Goal: Task Accomplishment & Management: Use online tool/utility

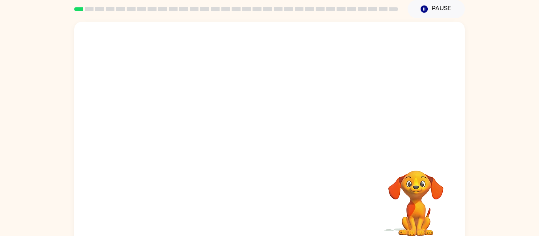
scroll to position [30, 0]
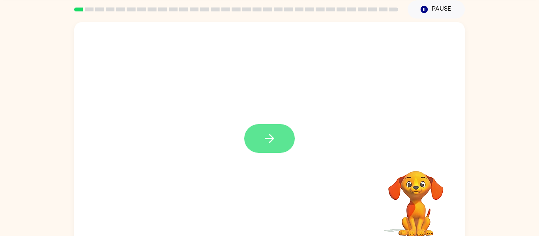
click at [270, 139] on icon "button" at bounding box center [270, 139] width 14 height 14
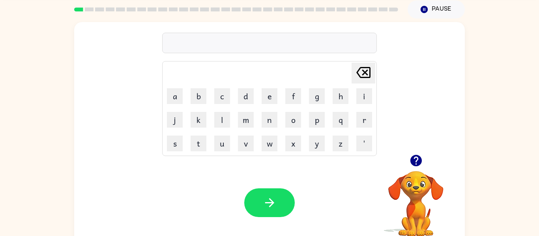
click at [415, 160] on icon "button" at bounding box center [415, 160] width 11 height 11
click at [313, 121] on button "p" at bounding box center [317, 120] width 16 height 16
click at [170, 102] on button "a" at bounding box center [175, 96] width 16 height 16
click at [248, 97] on button "d" at bounding box center [246, 96] width 16 height 16
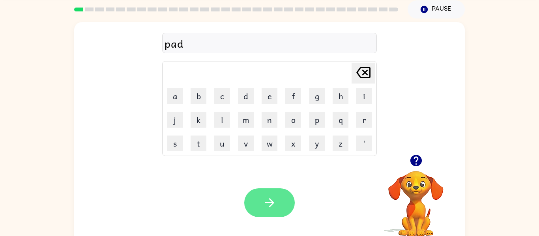
click at [260, 213] on button "button" at bounding box center [269, 203] width 50 height 29
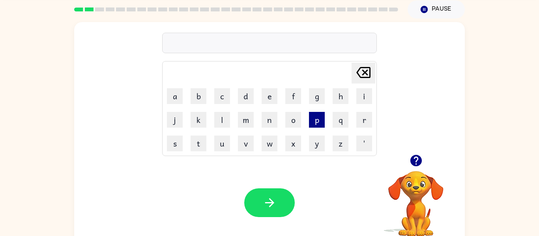
click at [322, 122] on button "p" at bounding box center [317, 120] width 16 height 16
click at [168, 95] on button "a" at bounding box center [175, 96] width 16 height 16
click at [276, 144] on button "w" at bounding box center [269, 144] width 16 height 16
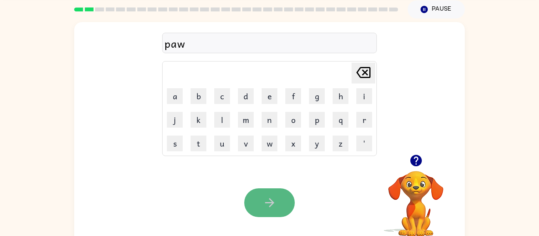
click at [274, 207] on icon "button" at bounding box center [270, 203] width 14 height 14
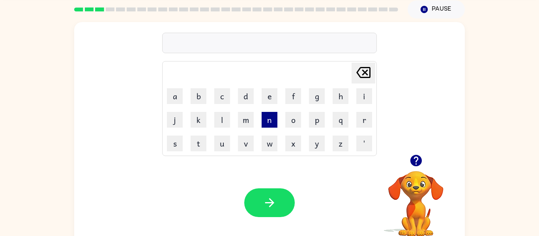
click at [271, 122] on button "n" at bounding box center [269, 120] width 16 height 16
click at [289, 121] on button "o" at bounding box center [293, 120] width 16 height 16
click at [364, 121] on button "r" at bounding box center [364, 120] width 16 height 16
click at [197, 140] on button "t" at bounding box center [198, 144] width 16 height 16
click at [342, 95] on button "h" at bounding box center [340, 96] width 16 height 16
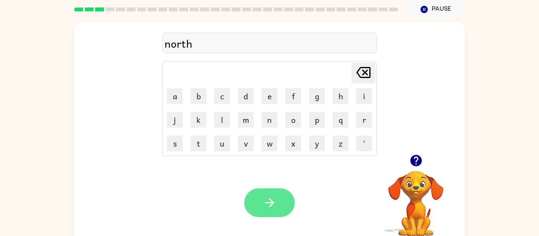
click at [251, 199] on button "button" at bounding box center [269, 203] width 50 height 29
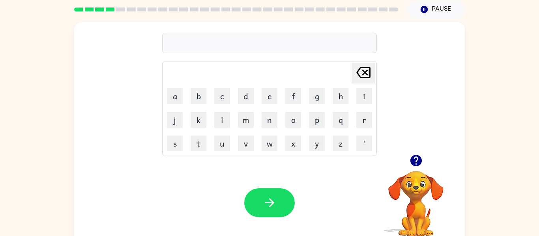
click at [166, 144] on td "s" at bounding box center [174, 143] width 23 height 23
click at [174, 146] on button "s" at bounding box center [175, 144] width 16 height 16
click at [265, 146] on button "w" at bounding box center [269, 144] width 16 height 16
click at [360, 99] on button "i" at bounding box center [364, 96] width 16 height 16
click at [246, 123] on button "m" at bounding box center [246, 120] width 16 height 16
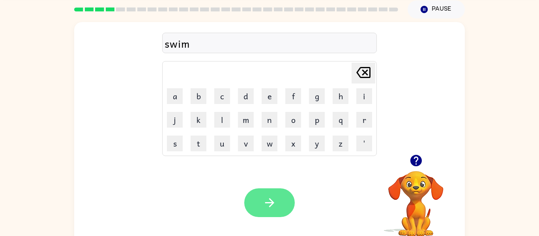
click at [251, 194] on button "button" at bounding box center [269, 203] width 50 height 29
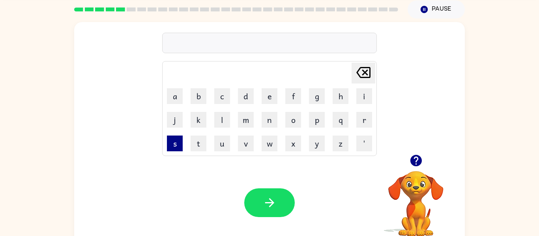
click at [178, 142] on button "s" at bounding box center [175, 144] width 16 height 16
click at [203, 123] on button "k" at bounding box center [198, 120] width 16 height 16
click at [225, 145] on button "u" at bounding box center [222, 144] width 16 height 16
type button "u"
click at [218, 97] on button "c" at bounding box center [222, 96] width 16 height 16
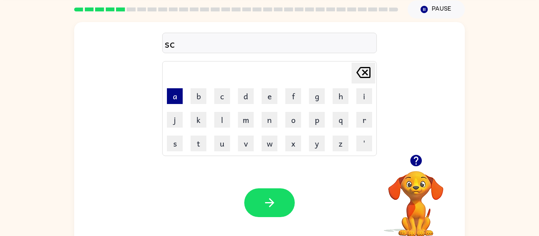
click at [175, 94] on button "a" at bounding box center [175, 96] width 16 height 16
click at [198, 144] on button "t" at bounding box center [198, 144] width 16 height 16
click at [347, 91] on button "h" at bounding box center [340, 96] width 16 height 16
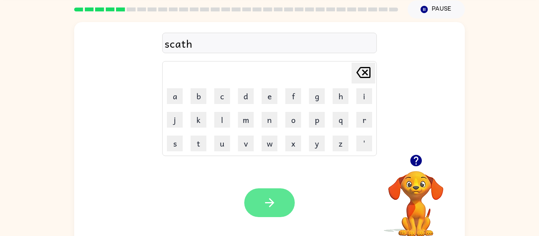
click at [267, 196] on icon "button" at bounding box center [270, 203] width 14 height 14
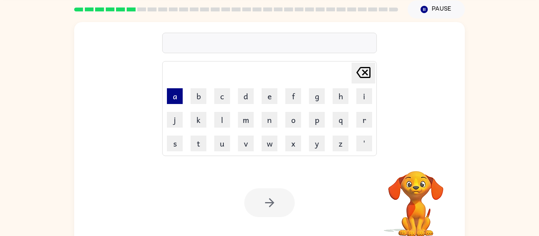
click at [170, 96] on button "a" at bounding box center [175, 96] width 16 height 16
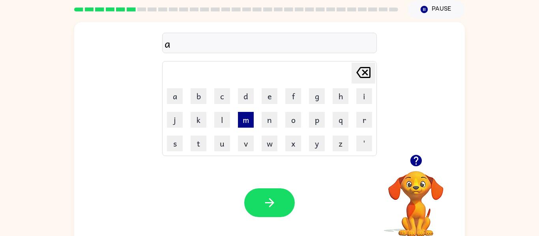
click at [250, 120] on button "m" at bounding box center [246, 120] width 16 height 16
click at [268, 90] on button "e" at bounding box center [269, 96] width 16 height 16
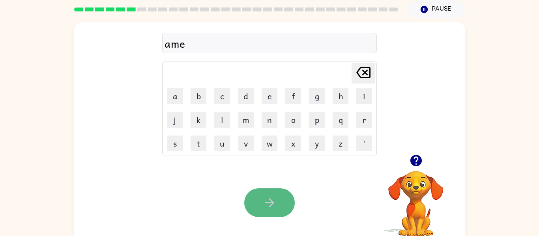
click at [272, 211] on button "button" at bounding box center [269, 203] width 50 height 29
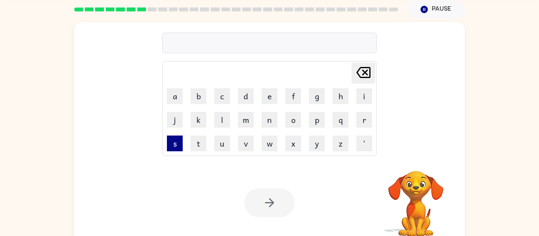
click at [171, 146] on button "s" at bounding box center [175, 144] width 16 height 16
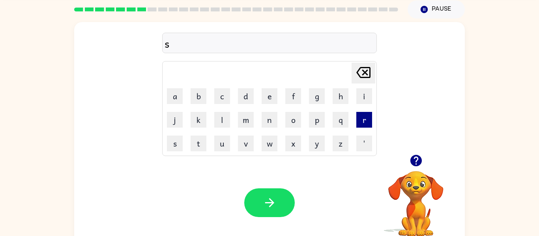
click at [365, 117] on button "r" at bounding box center [364, 120] width 16 height 16
click at [360, 97] on button "i" at bounding box center [364, 96] width 16 height 16
click at [199, 87] on td "b" at bounding box center [198, 96] width 23 height 23
click at [199, 88] on td "b" at bounding box center [198, 96] width 23 height 23
click at [199, 91] on button "b" at bounding box center [198, 96] width 16 height 16
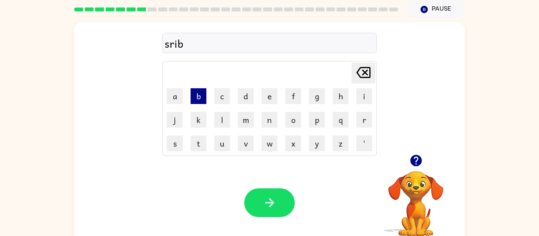
click at [199, 91] on button "b" at bounding box center [198, 96] width 16 height 16
click at [221, 116] on button "l" at bounding box center [222, 120] width 16 height 16
click at [269, 101] on button "e" at bounding box center [269, 96] width 16 height 16
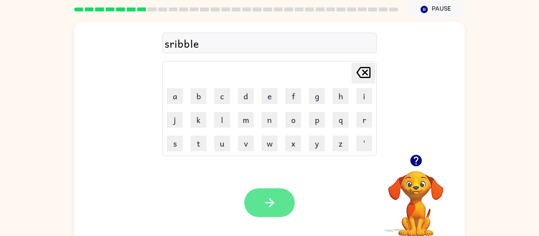
click at [272, 200] on icon "button" at bounding box center [270, 203] width 14 height 14
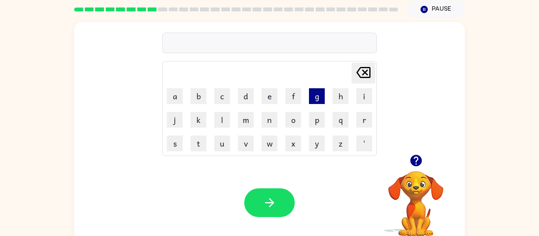
click at [317, 98] on button "g" at bounding box center [317, 96] width 16 height 16
click at [360, 121] on button "r" at bounding box center [364, 120] width 16 height 16
click at [166, 97] on td "a" at bounding box center [174, 96] width 23 height 23
click at [179, 99] on button "a" at bounding box center [175, 96] width 16 height 16
click at [298, 99] on button "f" at bounding box center [293, 96] width 16 height 16
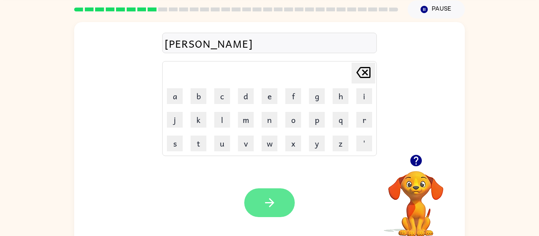
click at [276, 201] on icon "button" at bounding box center [270, 203] width 14 height 14
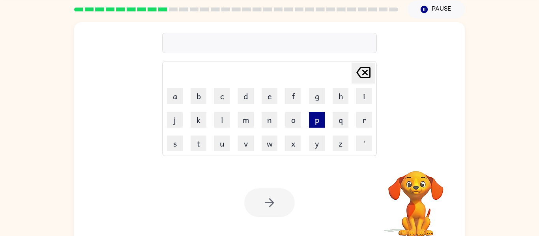
click at [315, 123] on button "p" at bounding box center [317, 120] width 16 height 16
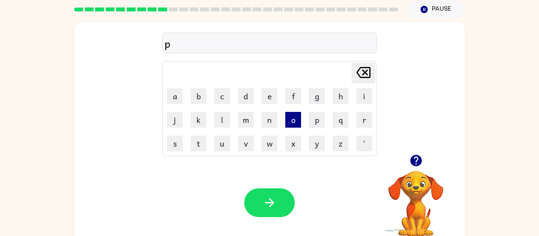
click at [296, 124] on button "o" at bounding box center [293, 120] width 16 height 16
click at [358, 92] on button "i" at bounding box center [364, 96] width 16 height 16
click at [263, 118] on button "n" at bounding box center [269, 120] width 16 height 16
click at [199, 140] on button "t" at bounding box center [198, 144] width 16 height 16
click at [414, 155] on icon "button" at bounding box center [415, 160] width 11 height 11
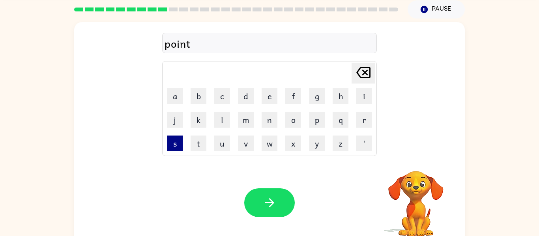
click at [180, 146] on button "s" at bounding box center [175, 144] width 16 height 16
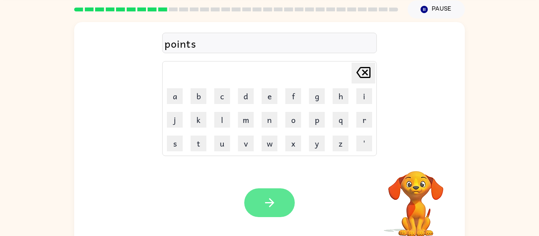
click at [257, 203] on button "button" at bounding box center [269, 203] width 50 height 29
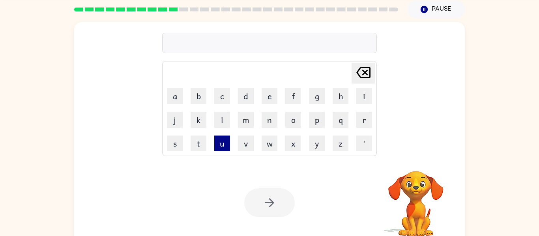
click at [222, 142] on button "u" at bounding box center [222, 144] width 16 height 16
click at [267, 117] on button "n" at bounding box center [269, 120] width 16 height 16
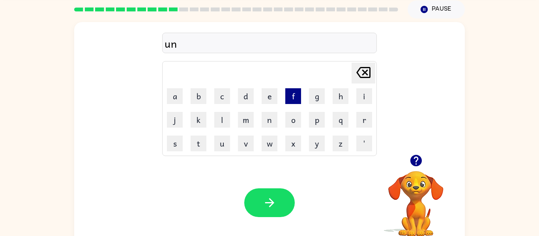
click at [293, 101] on button "f" at bounding box center [293, 96] width 16 height 16
click at [295, 124] on button "o" at bounding box center [293, 120] width 16 height 16
type button "o"
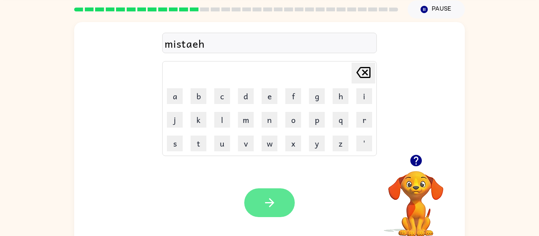
click at [259, 194] on button "button" at bounding box center [269, 203] width 50 height 29
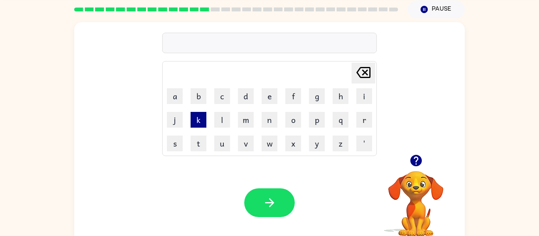
click at [195, 123] on button "k" at bounding box center [198, 120] width 16 height 16
type button "k"
click at [342, 147] on button "z" at bounding box center [340, 144] width 16 height 16
click at [364, 91] on button "i" at bounding box center [364, 96] width 16 height 16
click at [322, 123] on button "p" at bounding box center [317, 120] width 16 height 16
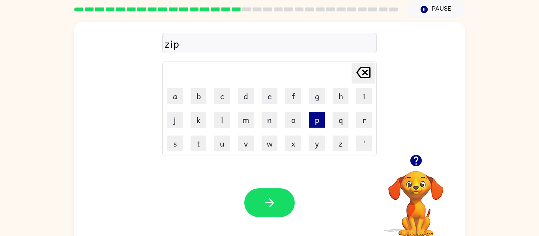
type button "p"
click at [415, 161] on icon "button" at bounding box center [415, 160] width 11 height 11
click at [410, 162] on icon "button" at bounding box center [416, 161] width 14 height 14
click at [177, 43] on div "ra" at bounding box center [269, 43] width 210 height 17
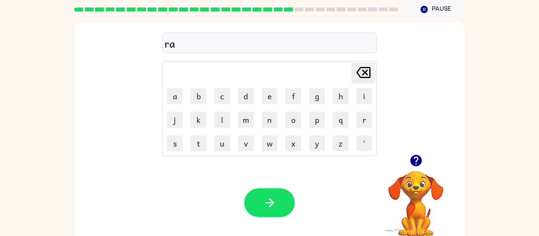
click at [178, 46] on div "ra" at bounding box center [269, 43] width 210 height 17
click at [174, 43] on div "ra" at bounding box center [269, 43] width 210 height 17
click at [176, 40] on div "addvast" at bounding box center [269, 43] width 210 height 17
click at [177, 42] on div "addvast" at bounding box center [269, 43] width 210 height 17
click at [176, 43] on div "addvast" at bounding box center [269, 43] width 210 height 17
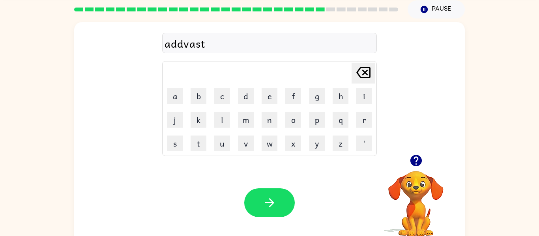
click at [176, 44] on div "addvast" at bounding box center [269, 43] width 210 height 17
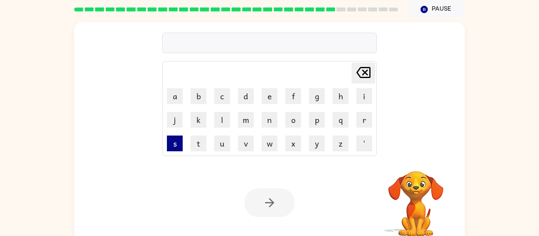
click at [179, 143] on button "s" at bounding box center [175, 144] width 16 height 16
click at [220, 146] on button "u" at bounding box center [222, 144] width 16 height 16
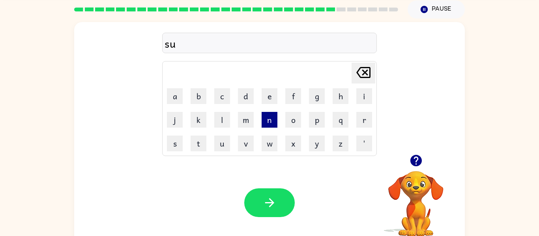
click at [265, 124] on button "n" at bounding box center [269, 120] width 16 height 16
click at [218, 126] on button "l" at bounding box center [222, 120] width 16 height 16
click at [360, 93] on button "i" at bounding box center [364, 96] width 16 height 16
click at [193, 146] on button "t" at bounding box center [198, 144] width 16 height 16
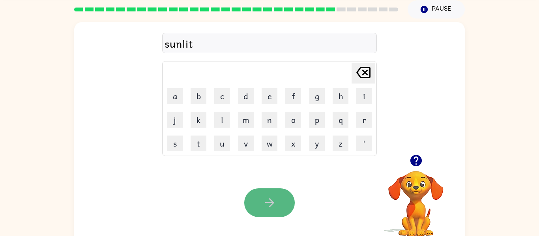
click at [248, 192] on button "button" at bounding box center [269, 203] width 50 height 29
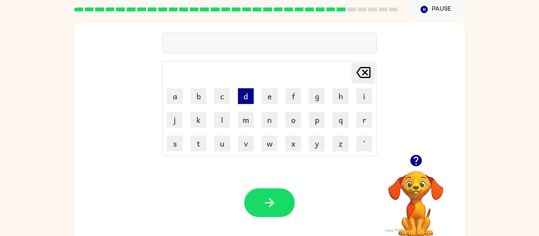
click at [242, 96] on button "d" at bounding box center [246, 96] width 16 height 16
click at [366, 101] on button "i" at bounding box center [364, 96] width 16 height 16
click at [179, 143] on button "s" at bounding box center [175, 144] width 16 height 16
click at [217, 97] on button "c" at bounding box center [222, 96] width 16 height 16
click at [297, 117] on button "o" at bounding box center [293, 120] width 16 height 16
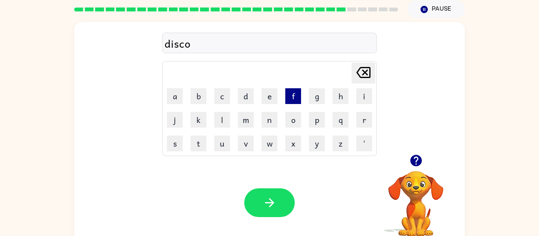
click at [293, 93] on button "f" at bounding box center [293, 96] width 16 height 16
click at [269, 102] on button "e" at bounding box center [269, 96] width 16 height 16
click at [363, 121] on button "r" at bounding box center [364, 120] width 16 height 16
click at [188, 46] on div "discofer" at bounding box center [269, 43] width 210 height 17
click at [190, 47] on div "discofer" at bounding box center [269, 43] width 210 height 17
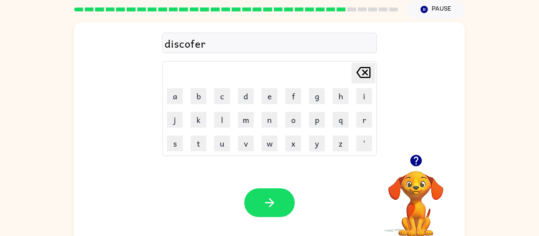
click at [206, 35] on div "discofer" at bounding box center [269, 43] width 210 height 17
click at [207, 41] on div "discofer" at bounding box center [269, 43] width 210 height 17
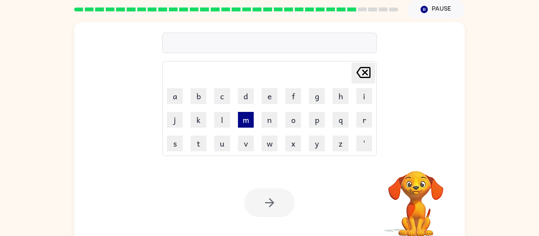
click at [243, 121] on button "m" at bounding box center [246, 120] width 16 height 16
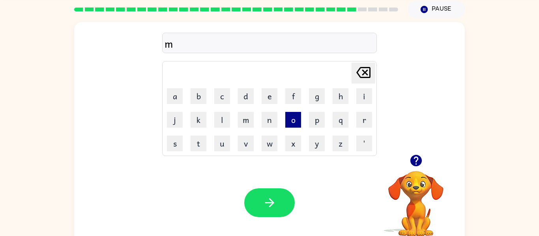
click at [289, 120] on button "o" at bounding box center [293, 120] width 16 height 16
click at [267, 122] on button "n" at bounding box center [269, 120] width 16 height 16
click at [362, 73] on icon "Delete Delete last character input" at bounding box center [363, 72] width 19 height 19
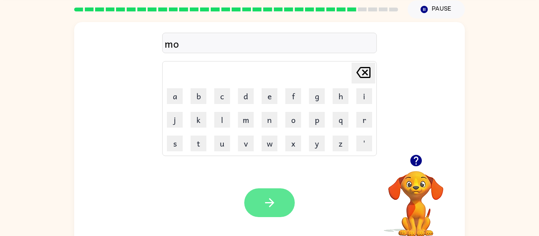
click at [269, 200] on icon "button" at bounding box center [270, 203] width 14 height 14
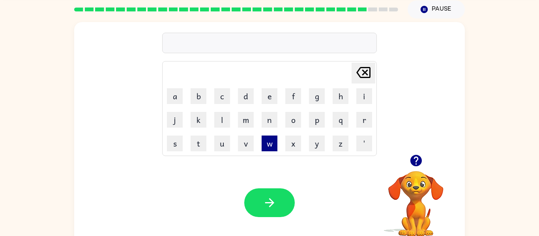
click at [276, 145] on button "w" at bounding box center [269, 144] width 16 height 16
type button "w"
click at [195, 99] on button "b" at bounding box center [198, 96] width 16 height 16
click at [270, 98] on button "e" at bounding box center [269, 96] width 16 height 16
click at [271, 122] on button "n" at bounding box center [269, 120] width 16 height 16
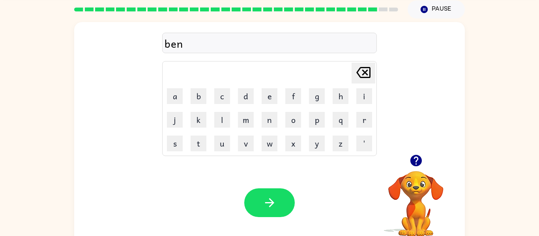
type button "n"
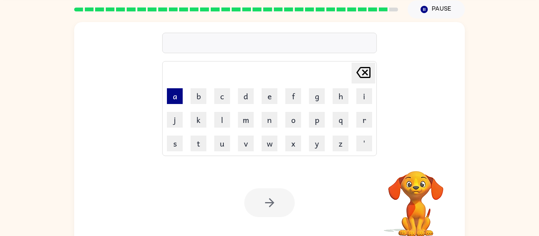
click at [170, 101] on button "a" at bounding box center [175, 96] width 16 height 16
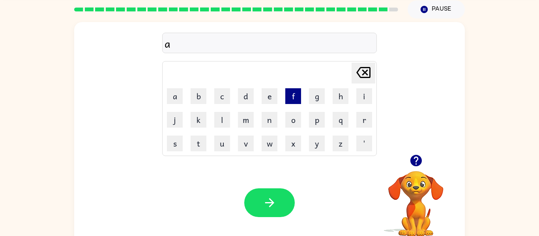
click at [286, 94] on button "f" at bounding box center [293, 96] width 16 height 16
click at [203, 146] on button "t" at bounding box center [198, 144] width 16 height 16
click at [266, 94] on button "e" at bounding box center [269, 96] width 16 height 16
click at [363, 118] on button "r" at bounding box center [364, 120] width 16 height 16
click at [268, 121] on button "n" at bounding box center [269, 120] width 16 height 16
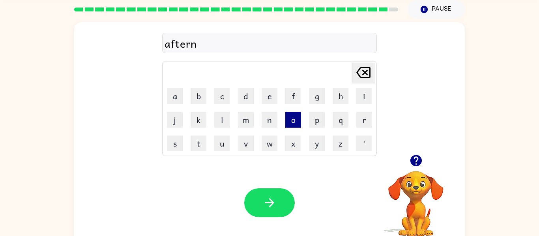
click at [295, 116] on button "o" at bounding box center [293, 120] width 16 height 16
click at [264, 124] on button "n" at bounding box center [269, 120] width 16 height 16
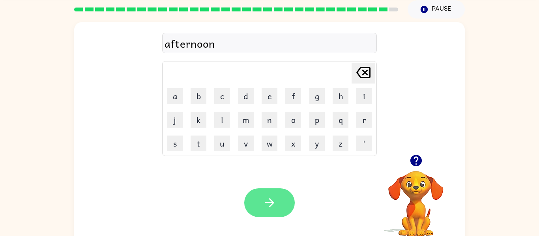
click at [259, 206] on button "button" at bounding box center [269, 203] width 50 height 29
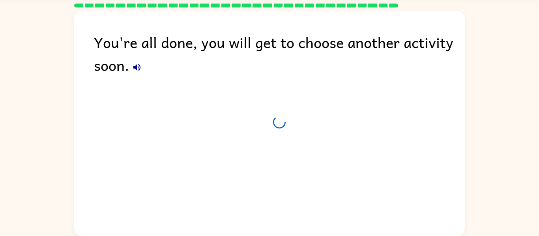
scroll to position [23, 0]
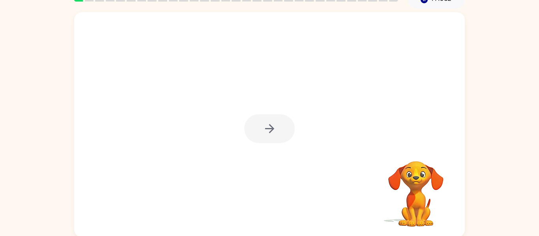
scroll to position [39, 0]
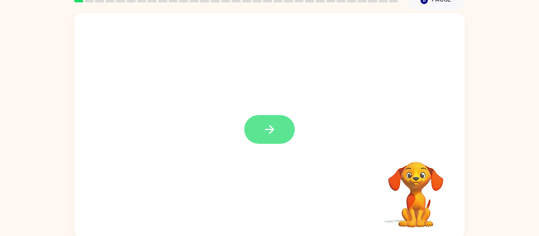
click at [246, 122] on button "button" at bounding box center [269, 129] width 50 height 29
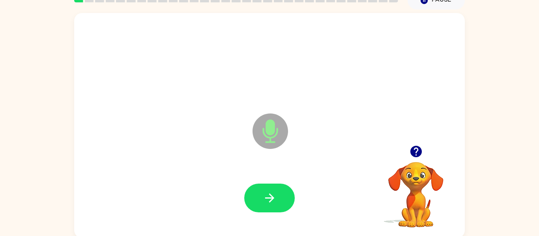
click at [291, 185] on div at bounding box center [269, 198] width 50 height 29
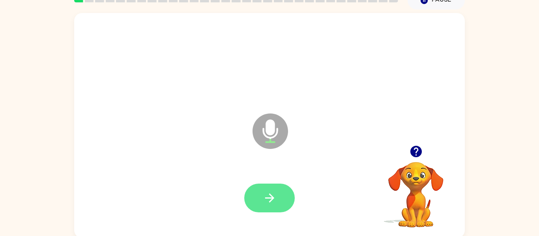
click at [267, 195] on icon "button" at bounding box center [270, 198] width 14 height 14
click at [255, 204] on button "button" at bounding box center [269, 198] width 50 height 29
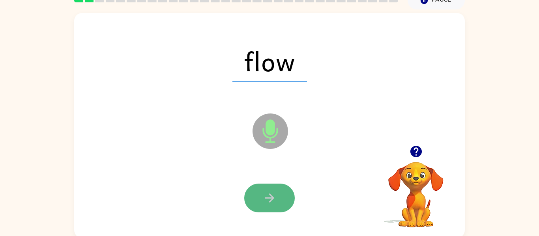
click at [267, 195] on icon "button" at bounding box center [270, 198] width 14 height 14
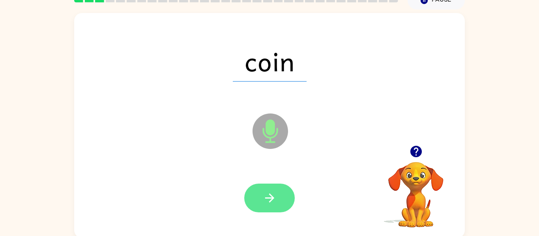
click at [282, 195] on button "button" at bounding box center [269, 198] width 50 height 29
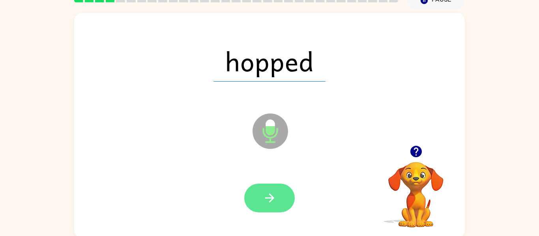
click at [263, 199] on icon "button" at bounding box center [270, 198] width 14 height 14
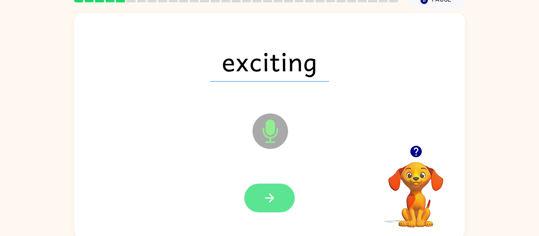
click at [287, 195] on button "button" at bounding box center [269, 198] width 50 height 29
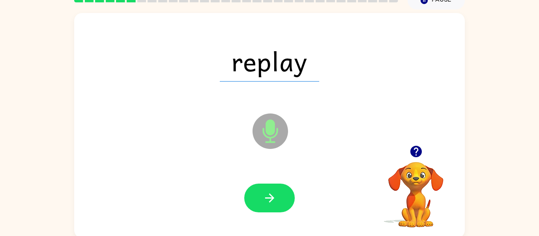
click at [315, 195] on div at bounding box center [269, 198] width 375 height 65
click at [284, 195] on button "button" at bounding box center [269, 198] width 50 height 29
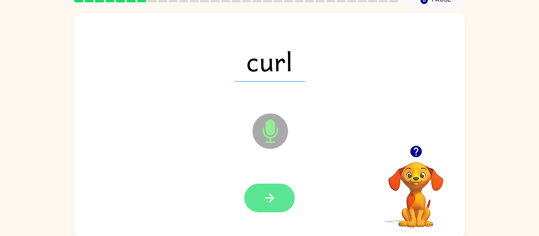
click at [265, 194] on icon "button" at bounding box center [270, 198] width 14 height 14
click at [275, 193] on icon "button" at bounding box center [270, 198] width 14 height 14
click at [283, 196] on button "button" at bounding box center [269, 198] width 50 height 29
click at [256, 202] on button "button" at bounding box center [269, 198] width 50 height 29
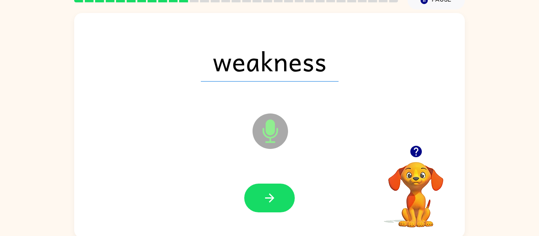
click at [294, 194] on div at bounding box center [269, 198] width 50 height 29
click at [290, 195] on button "button" at bounding box center [269, 198] width 50 height 29
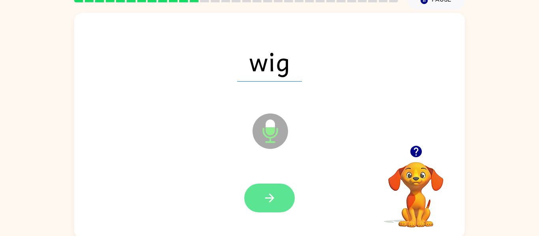
click at [290, 197] on button "button" at bounding box center [269, 198] width 50 height 29
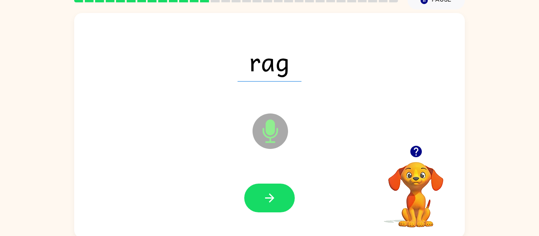
click at [267, 184] on button "button" at bounding box center [269, 198] width 50 height 29
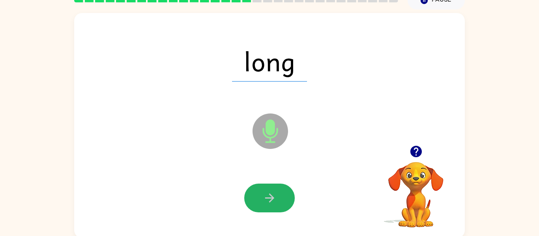
click at [267, 184] on button "button" at bounding box center [269, 198] width 50 height 29
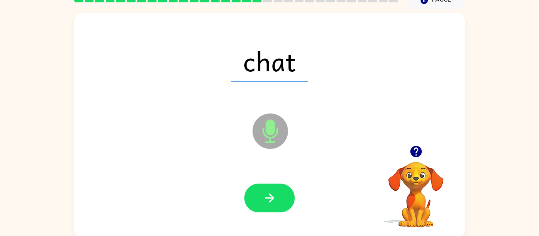
click at [267, 184] on button "button" at bounding box center [269, 198] width 50 height 29
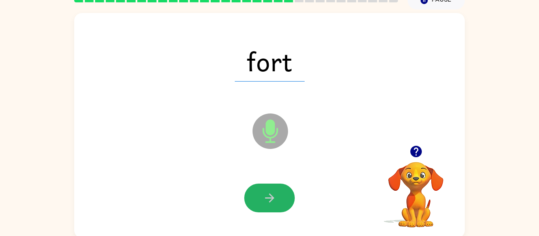
click at [267, 184] on button "button" at bounding box center [269, 198] width 50 height 29
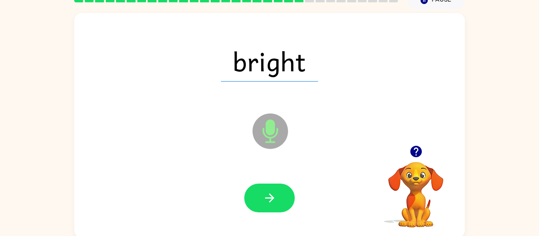
click at [267, 184] on button "button" at bounding box center [269, 198] width 50 height 29
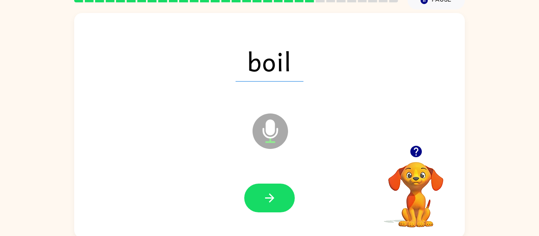
click at [267, 184] on button "button" at bounding box center [269, 198] width 50 height 29
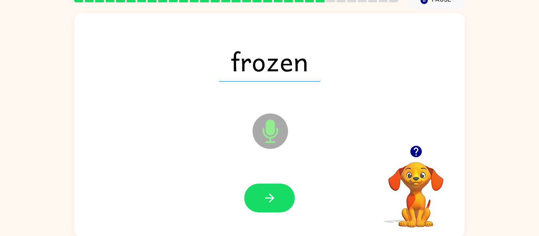
click at [267, 184] on button "button" at bounding box center [269, 198] width 50 height 29
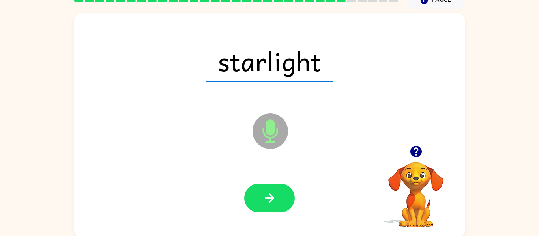
click at [267, 184] on button "button" at bounding box center [269, 198] width 50 height 29
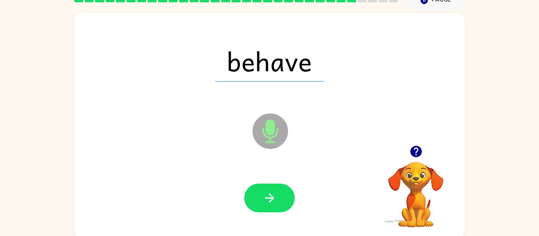
click at [267, 184] on button "button" at bounding box center [269, 198] width 50 height 29
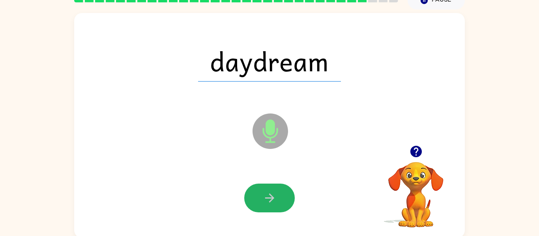
click at [267, 184] on button "button" at bounding box center [269, 198] width 50 height 29
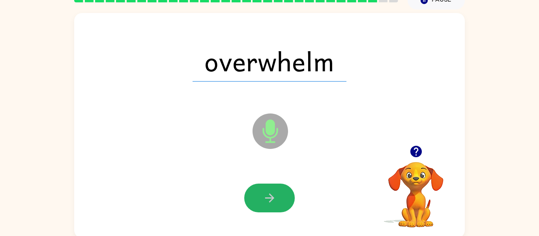
click at [267, 184] on button "button" at bounding box center [269, 198] width 50 height 29
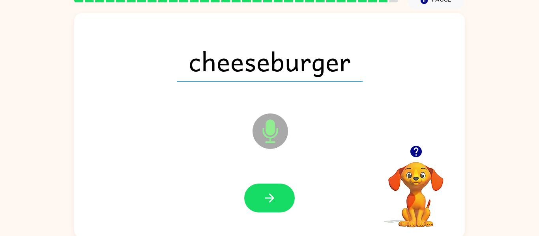
click at [267, 184] on button "button" at bounding box center [269, 198] width 50 height 29
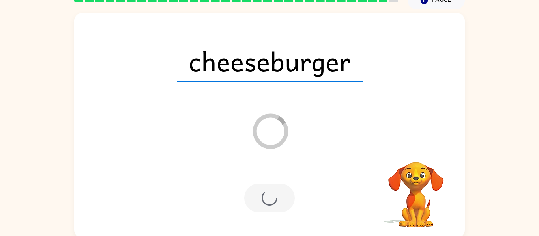
scroll to position [27, 0]
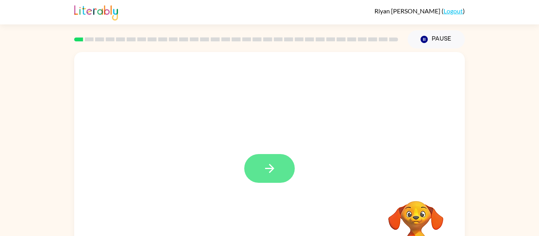
click at [281, 169] on button "button" at bounding box center [269, 168] width 50 height 29
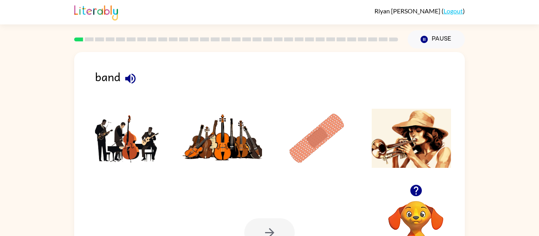
click at [152, 148] on img at bounding box center [128, 138] width 80 height 59
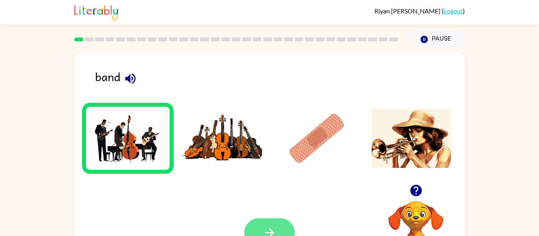
click at [286, 224] on button "button" at bounding box center [269, 232] width 50 height 29
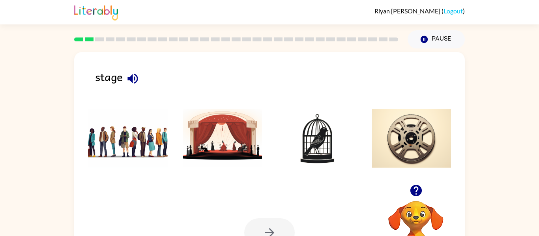
click at [226, 147] on img at bounding box center [223, 138] width 80 height 59
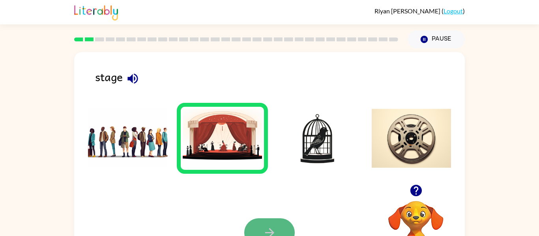
click at [257, 221] on button "button" at bounding box center [269, 232] width 50 height 29
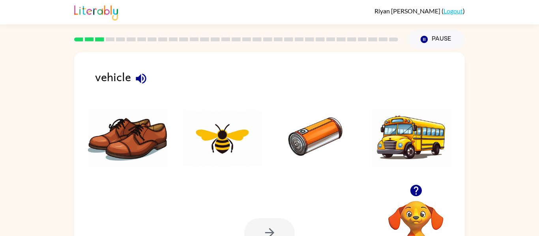
click at [402, 140] on img at bounding box center [411, 138] width 80 height 59
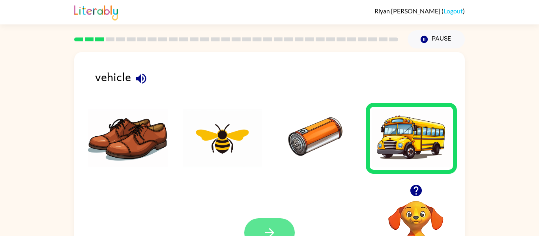
click at [255, 229] on button "button" at bounding box center [269, 232] width 50 height 29
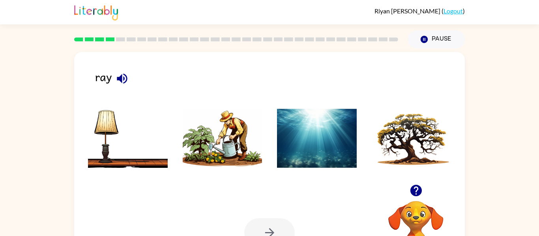
click at [355, 127] on img at bounding box center [317, 138] width 80 height 59
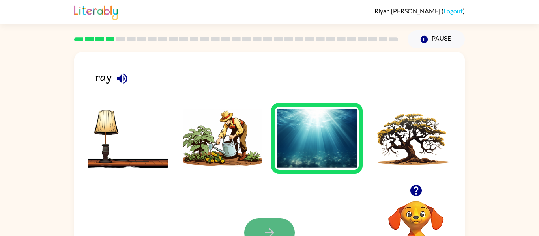
click at [272, 230] on icon "button" at bounding box center [270, 233] width 14 height 14
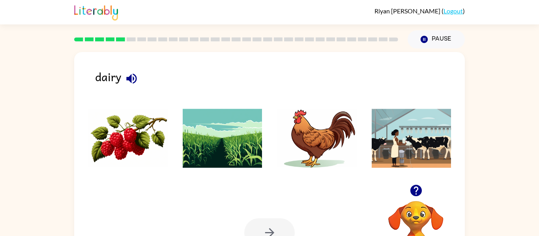
click at [437, 132] on img at bounding box center [411, 138] width 80 height 59
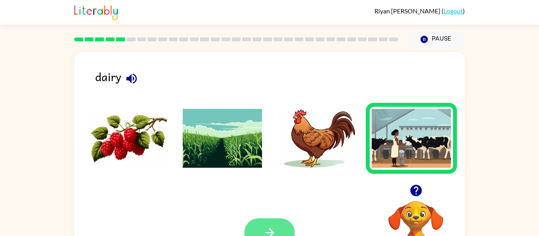
click at [251, 229] on button "button" at bounding box center [269, 232] width 50 height 29
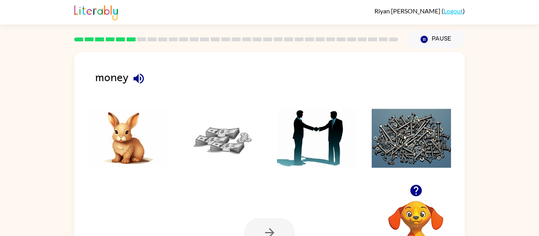
click at [214, 139] on img at bounding box center [223, 138] width 80 height 59
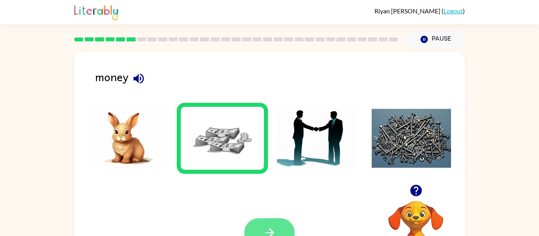
click at [284, 223] on button "button" at bounding box center [269, 232] width 50 height 29
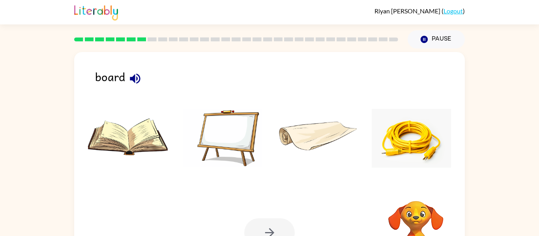
click at [227, 134] on img at bounding box center [223, 138] width 80 height 59
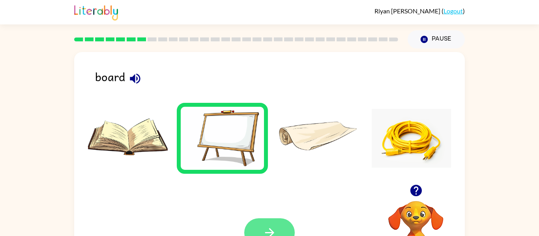
click at [276, 223] on button "button" at bounding box center [269, 232] width 50 height 29
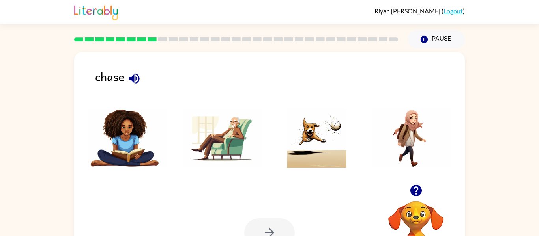
click at [302, 149] on img at bounding box center [317, 138] width 80 height 59
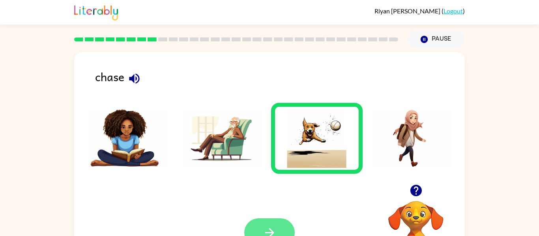
click at [255, 235] on button "button" at bounding box center [269, 232] width 50 height 29
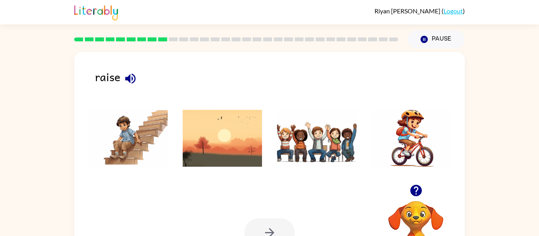
click at [219, 138] on img at bounding box center [223, 138] width 80 height 59
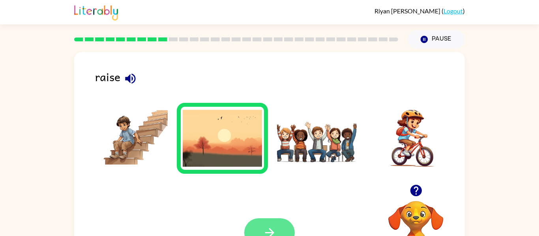
click at [261, 225] on button "button" at bounding box center [269, 232] width 50 height 29
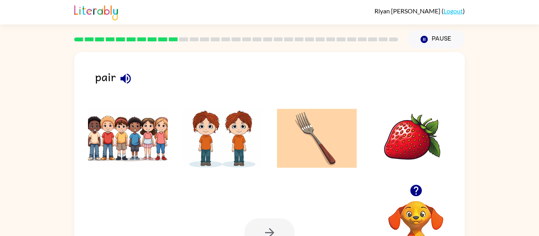
click at [210, 158] on img at bounding box center [223, 138] width 80 height 59
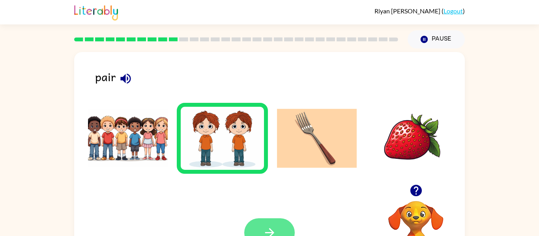
click at [266, 225] on button "button" at bounding box center [269, 232] width 50 height 29
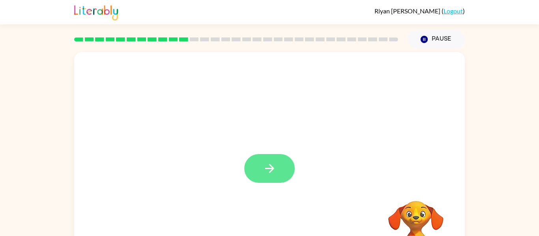
click at [270, 157] on button "button" at bounding box center [269, 168] width 50 height 29
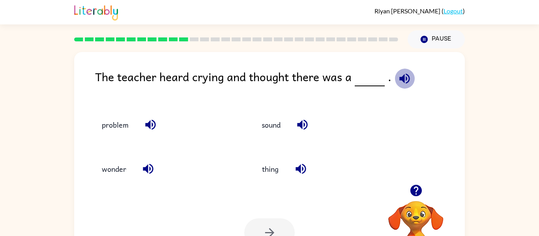
click at [406, 78] on icon "button" at bounding box center [404, 78] width 10 height 10
click at [104, 125] on button "problem" at bounding box center [115, 124] width 43 height 21
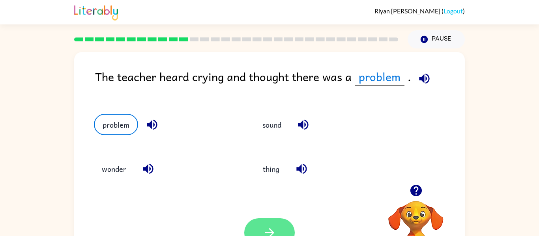
click at [273, 227] on icon "button" at bounding box center [270, 233] width 14 height 14
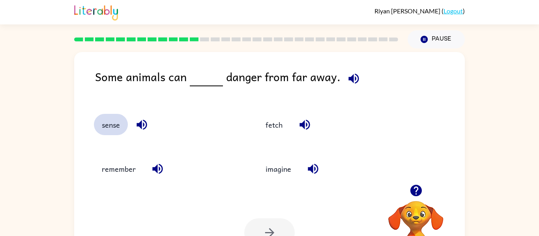
click at [122, 132] on button "sense" at bounding box center [111, 124] width 34 height 21
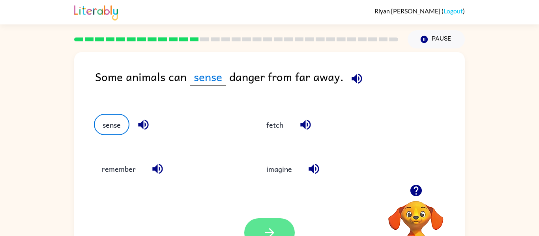
click at [261, 233] on button "button" at bounding box center [269, 232] width 50 height 29
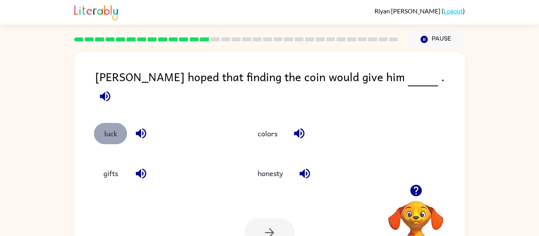
click at [116, 127] on button "luck" at bounding box center [110, 133] width 33 height 21
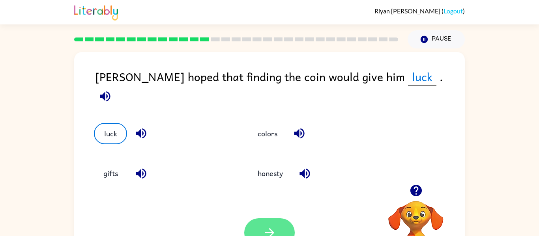
click at [271, 227] on icon "button" at bounding box center [270, 233] width 14 height 14
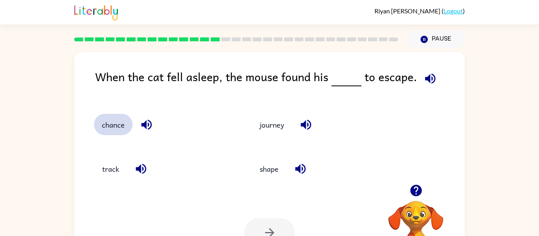
click at [113, 121] on button "chance" at bounding box center [113, 124] width 39 height 21
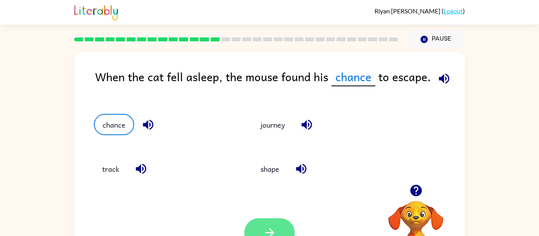
click at [267, 227] on icon "button" at bounding box center [270, 233] width 14 height 14
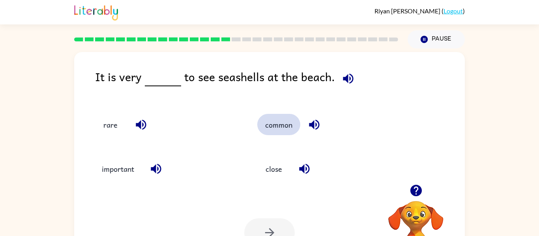
click at [271, 127] on button "common" at bounding box center [278, 124] width 43 height 21
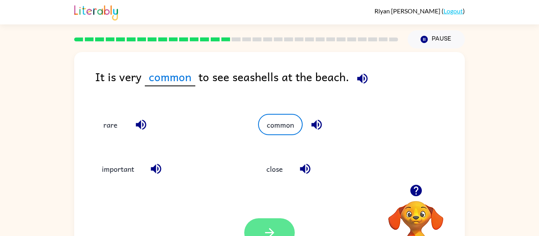
click at [264, 220] on button "button" at bounding box center [269, 232] width 50 height 29
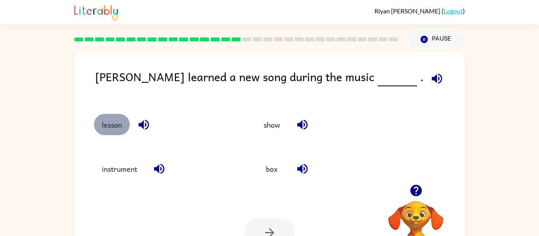
click at [119, 127] on button "lesson" at bounding box center [112, 124] width 36 height 21
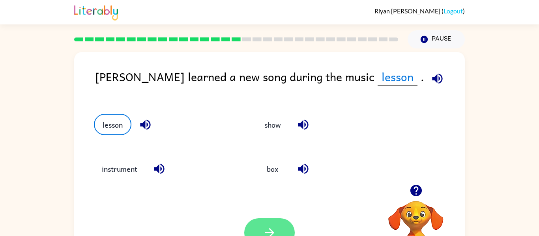
click at [265, 218] on button "button" at bounding box center [269, 232] width 50 height 29
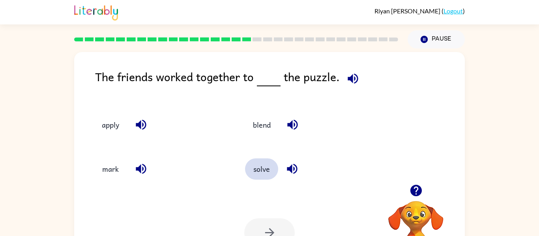
click at [258, 167] on button "solve" at bounding box center [261, 169] width 33 height 21
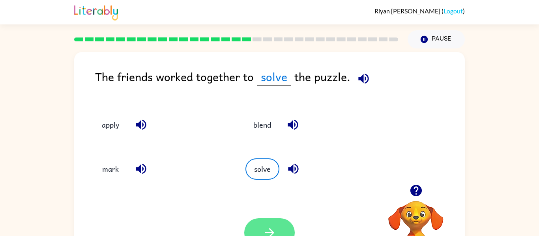
click at [261, 220] on button "button" at bounding box center [269, 232] width 50 height 29
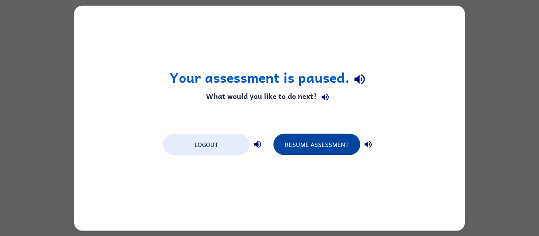
click at [343, 145] on button "Resume Assessment" at bounding box center [316, 144] width 87 height 21
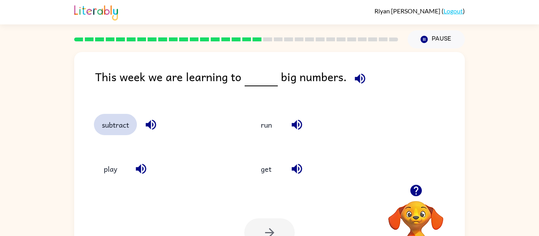
click at [105, 126] on button "subtract" at bounding box center [115, 124] width 43 height 21
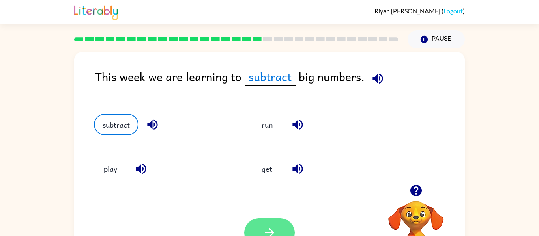
click at [284, 228] on button "button" at bounding box center [269, 232] width 50 height 29
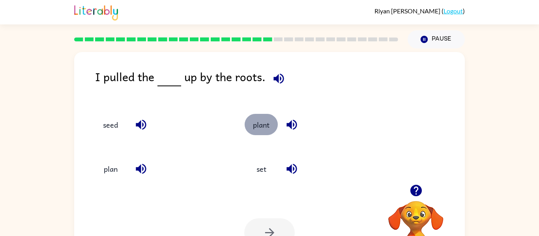
click at [258, 121] on button "plant" at bounding box center [261, 124] width 33 height 21
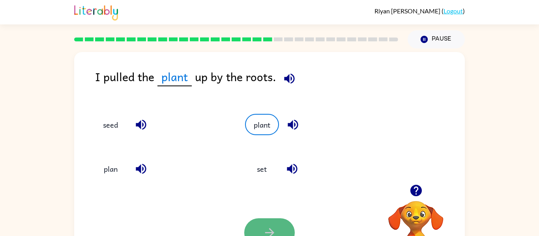
click at [282, 231] on button "button" at bounding box center [269, 232] width 50 height 29
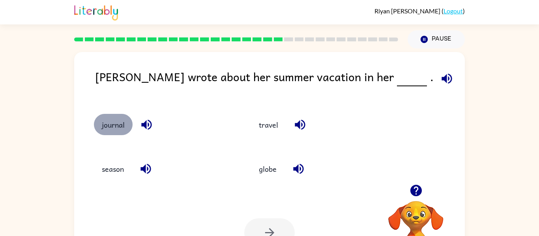
click at [106, 123] on button "journal" at bounding box center [113, 124] width 39 height 21
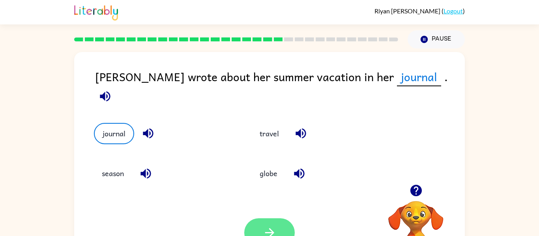
click at [263, 228] on icon "button" at bounding box center [270, 233] width 14 height 14
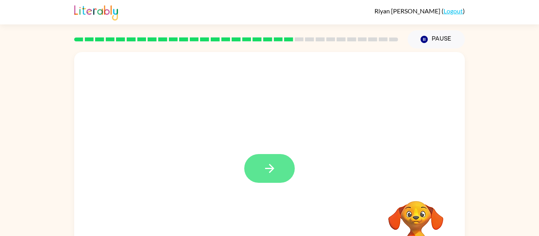
click at [265, 168] on icon "button" at bounding box center [270, 169] width 14 height 14
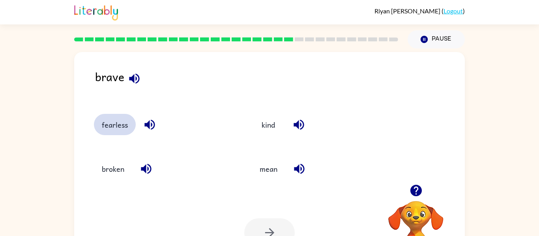
click at [104, 129] on button "fearless" at bounding box center [115, 124] width 42 height 21
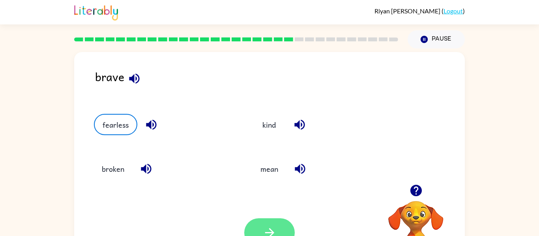
click at [271, 224] on button "button" at bounding box center [269, 232] width 50 height 29
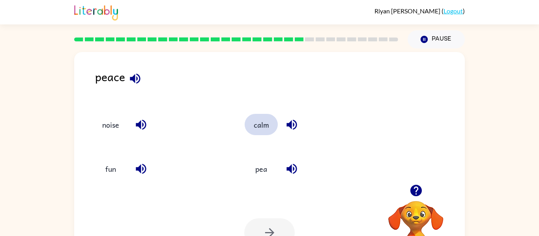
click at [253, 125] on button "calm" at bounding box center [261, 124] width 33 height 21
click at [261, 225] on button "button" at bounding box center [269, 232] width 50 height 29
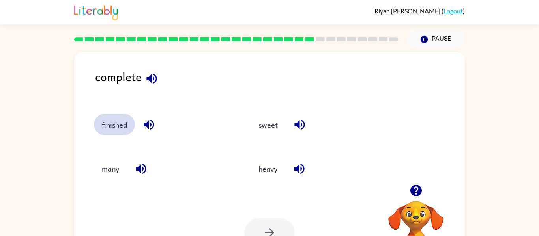
click at [94, 125] on button "finished" at bounding box center [114, 124] width 41 height 21
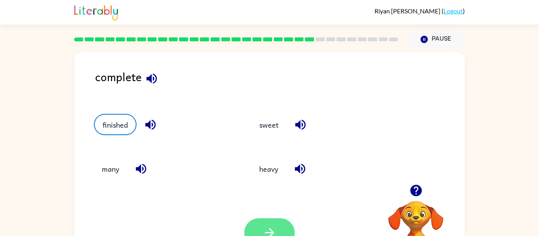
click at [268, 222] on button "button" at bounding box center [269, 232] width 50 height 29
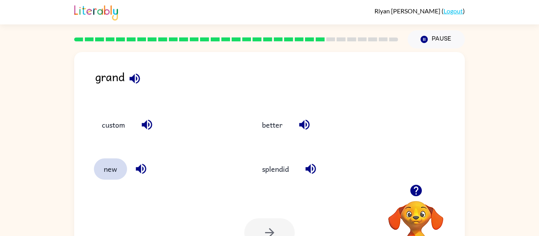
click at [116, 168] on button "new" at bounding box center [110, 169] width 33 height 21
click at [276, 233] on icon "button" at bounding box center [270, 233] width 14 height 14
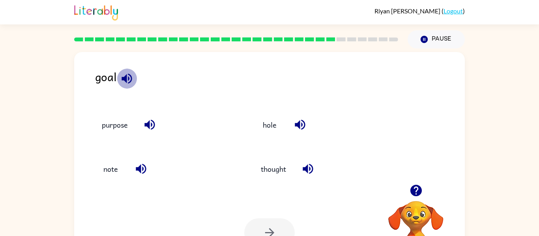
click at [124, 75] on icon "button" at bounding box center [127, 79] width 14 height 14
